Goal: Transaction & Acquisition: Purchase product/service

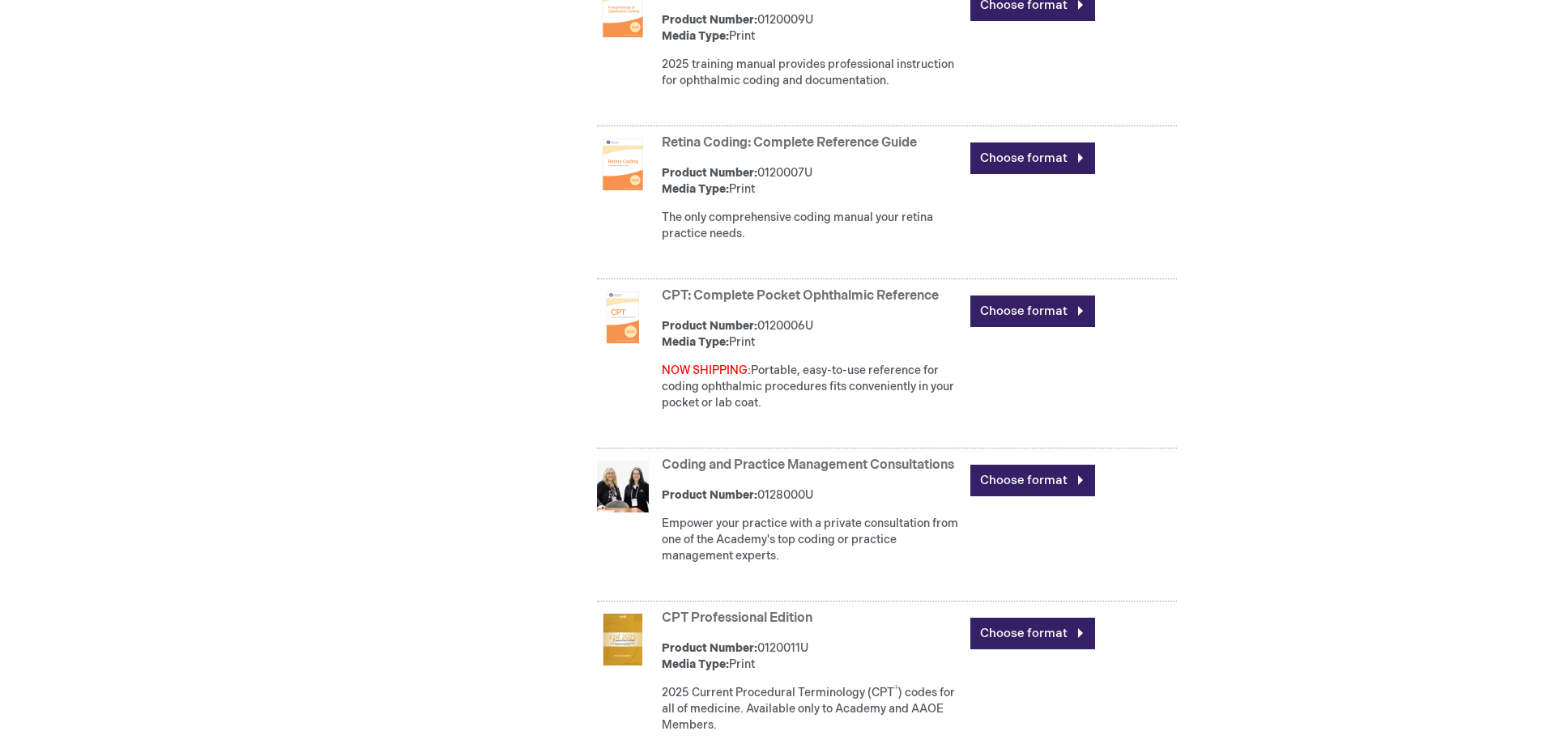
scroll to position [1215, 0]
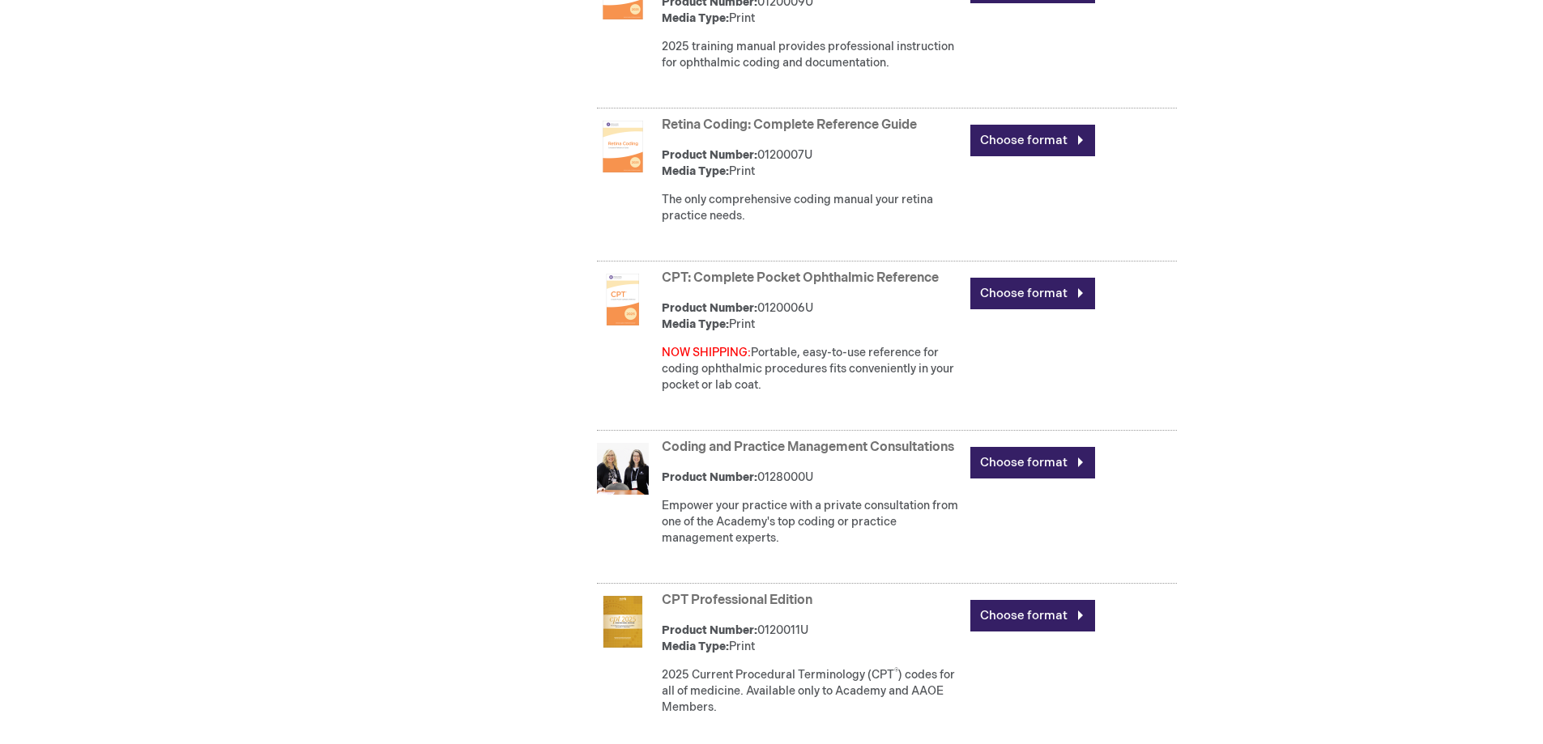
click at [567, 283] on li "CPT: Complete Pocket Ophthalmic Reference Product Number: 0120006U Media Type: …" at bounding box center [870, 348] width 612 height 165
click at [1019, 294] on link "Choose format" at bounding box center [1032, 294] width 125 height 32
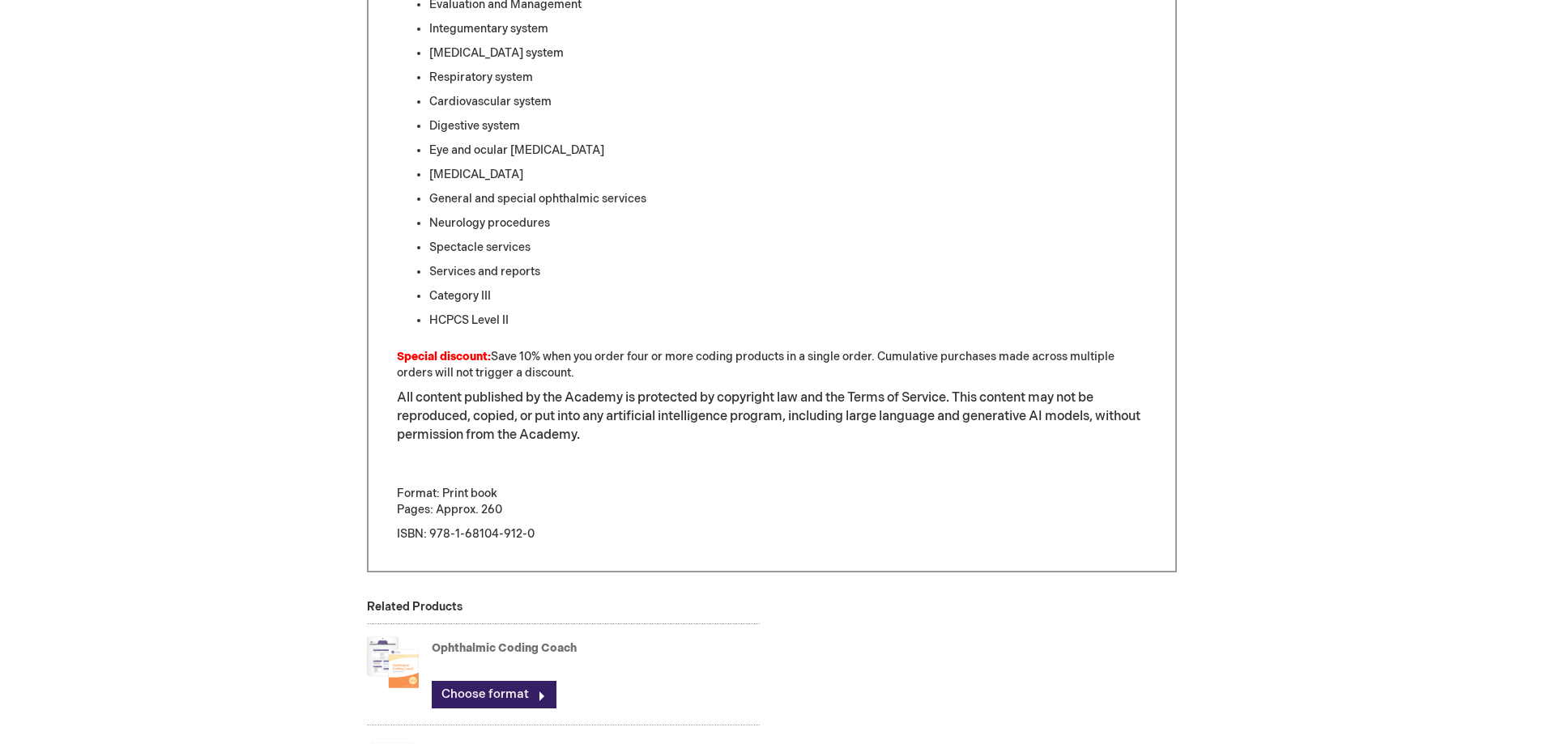
scroll to position [891, 0]
